Goal: Task Accomplishment & Management: Use online tool/utility

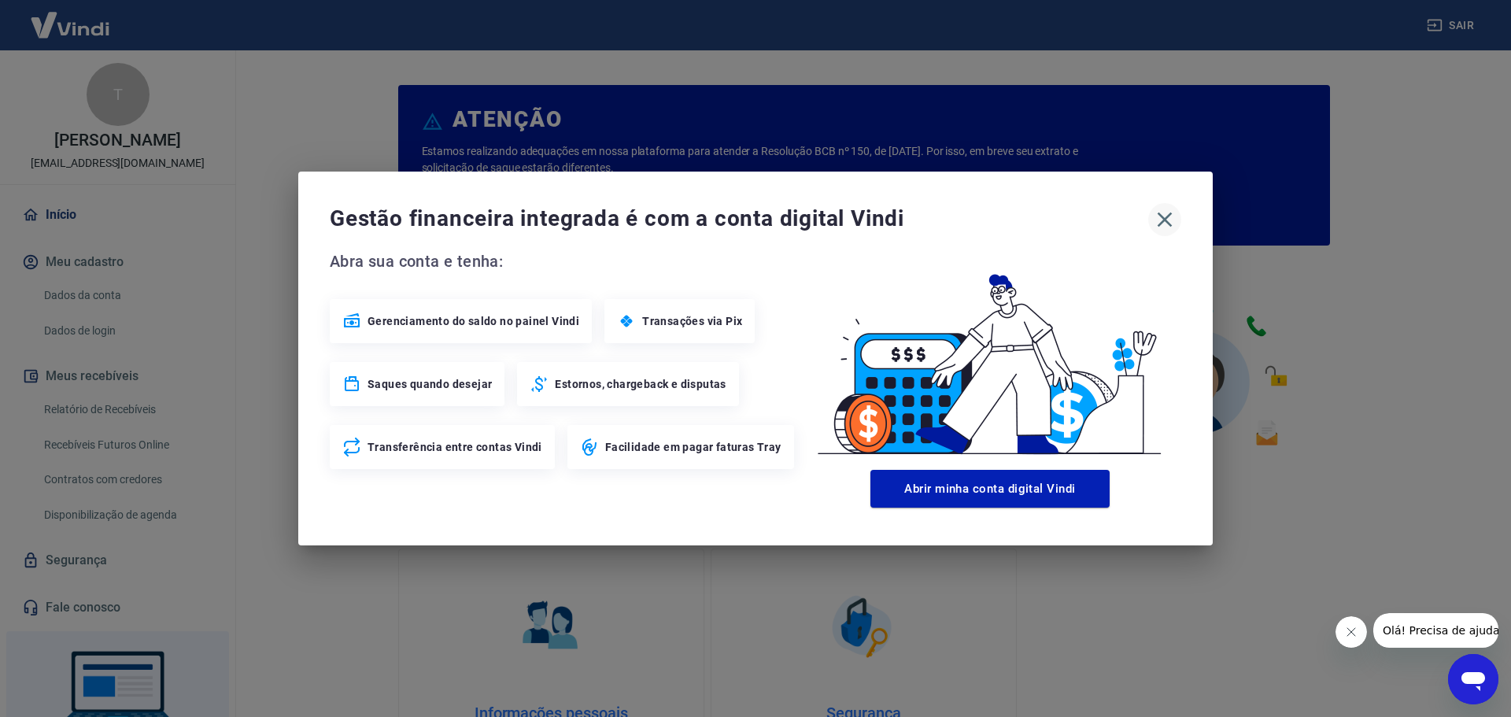
click at [1151, 225] on button "button" at bounding box center [1164, 219] width 33 height 33
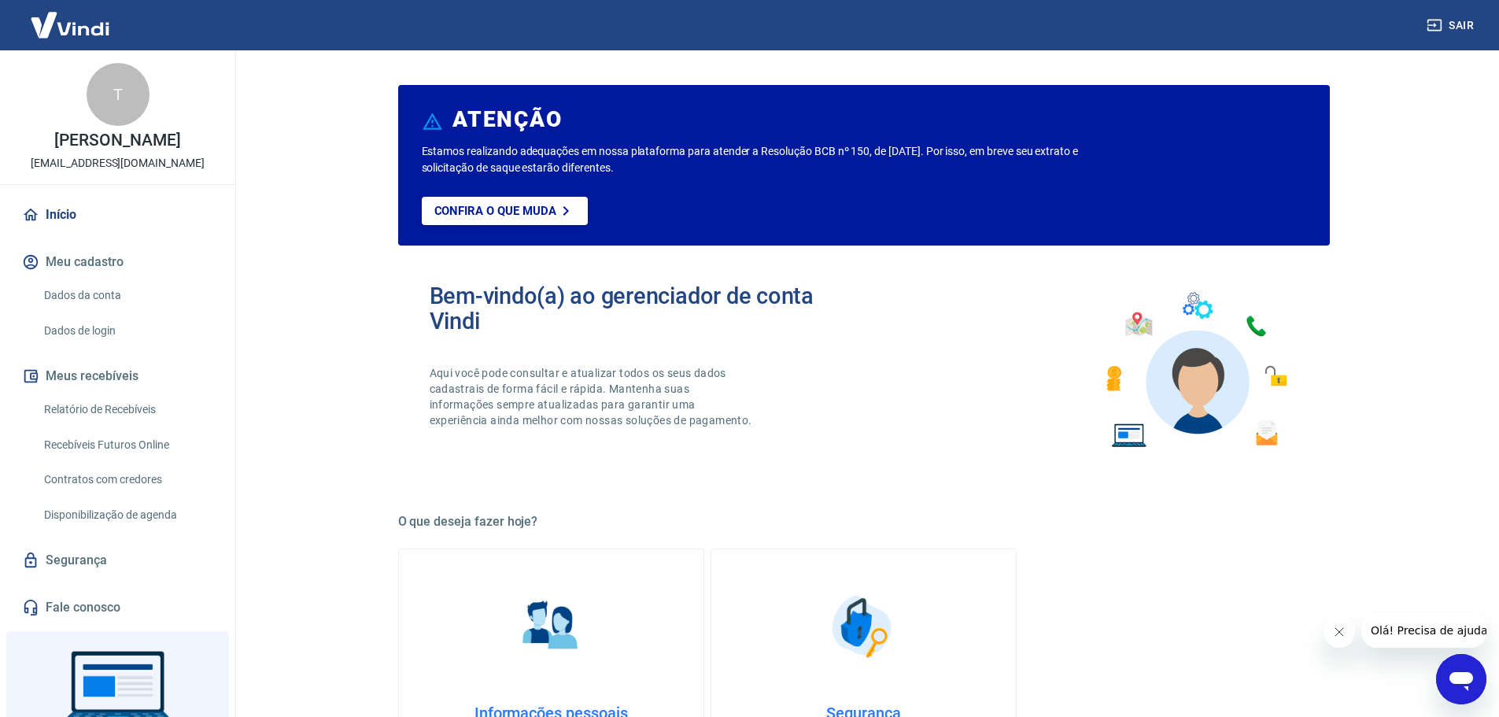
click at [168, 438] on link "Recebíveis Futuros Online" at bounding box center [127, 445] width 179 height 32
